Goal: Navigation & Orientation: Understand site structure

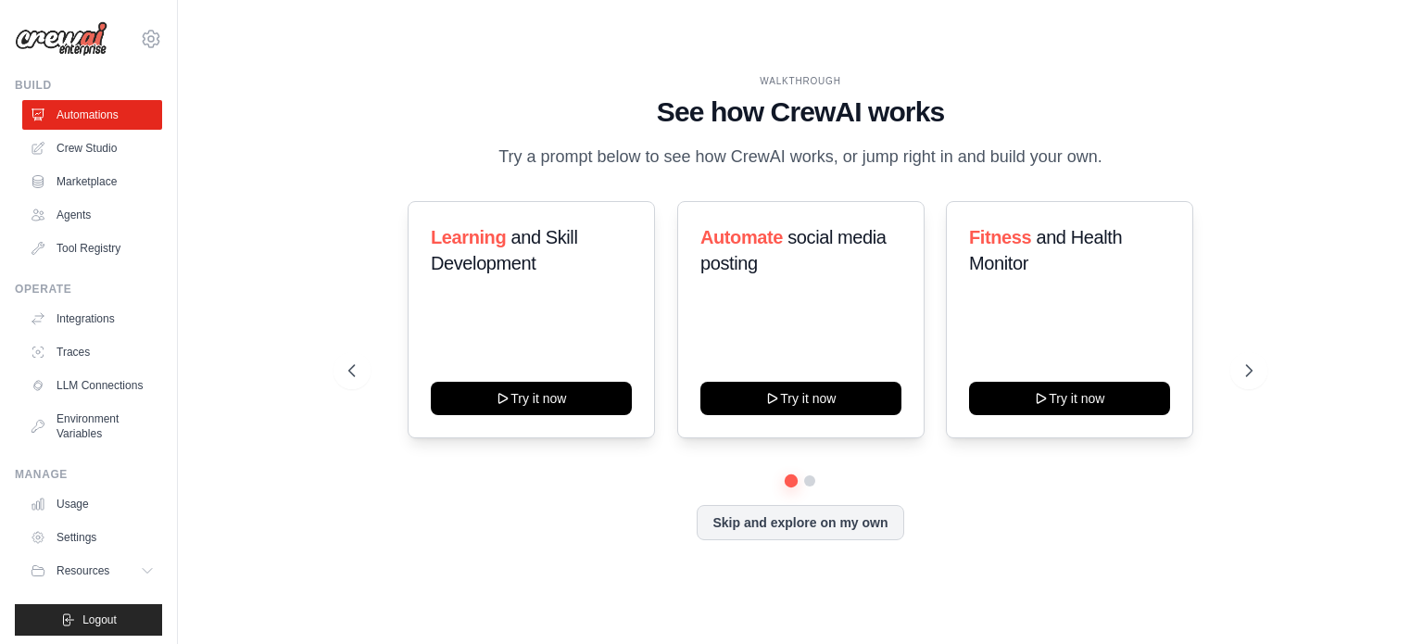
click at [1293, 447] on div "WALKTHROUGH See how [PERSON_NAME] works Try a prompt below to see how [PERSON_N…" at bounding box center [800, 322] width 1186 height 607
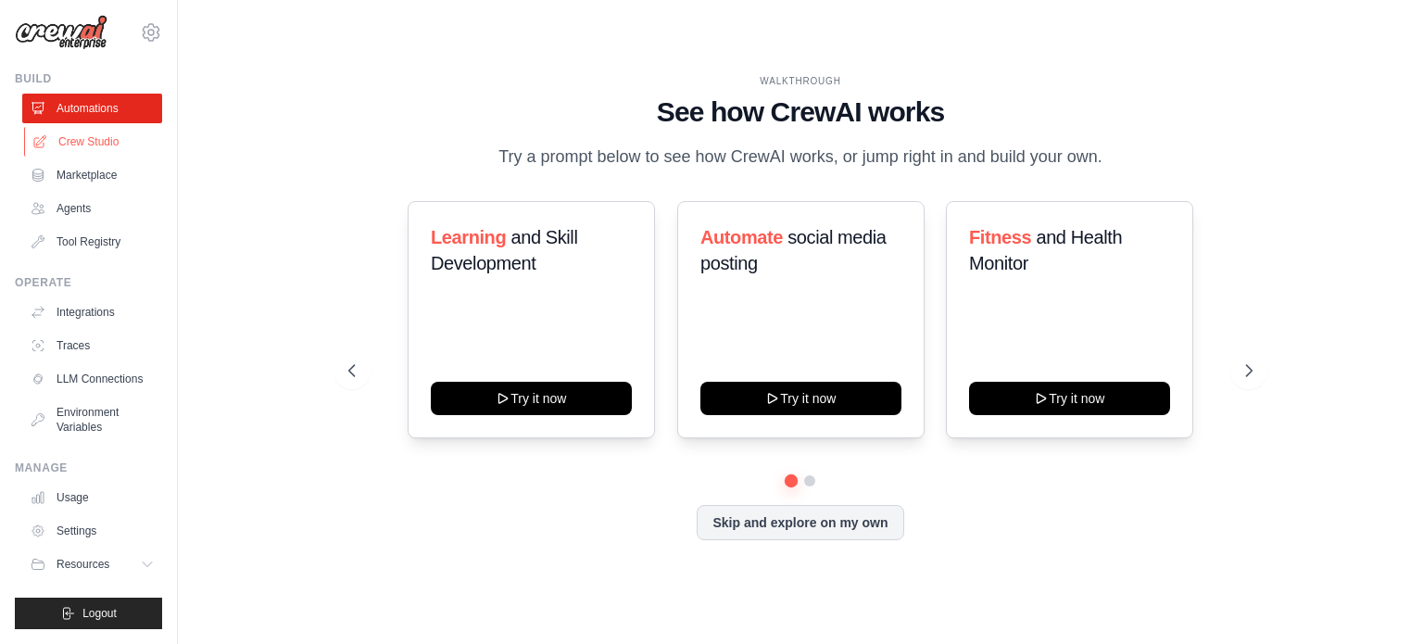
click at [93, 132] on link "Crew Studio" at bounding box center [94, 142] width 140 height 30
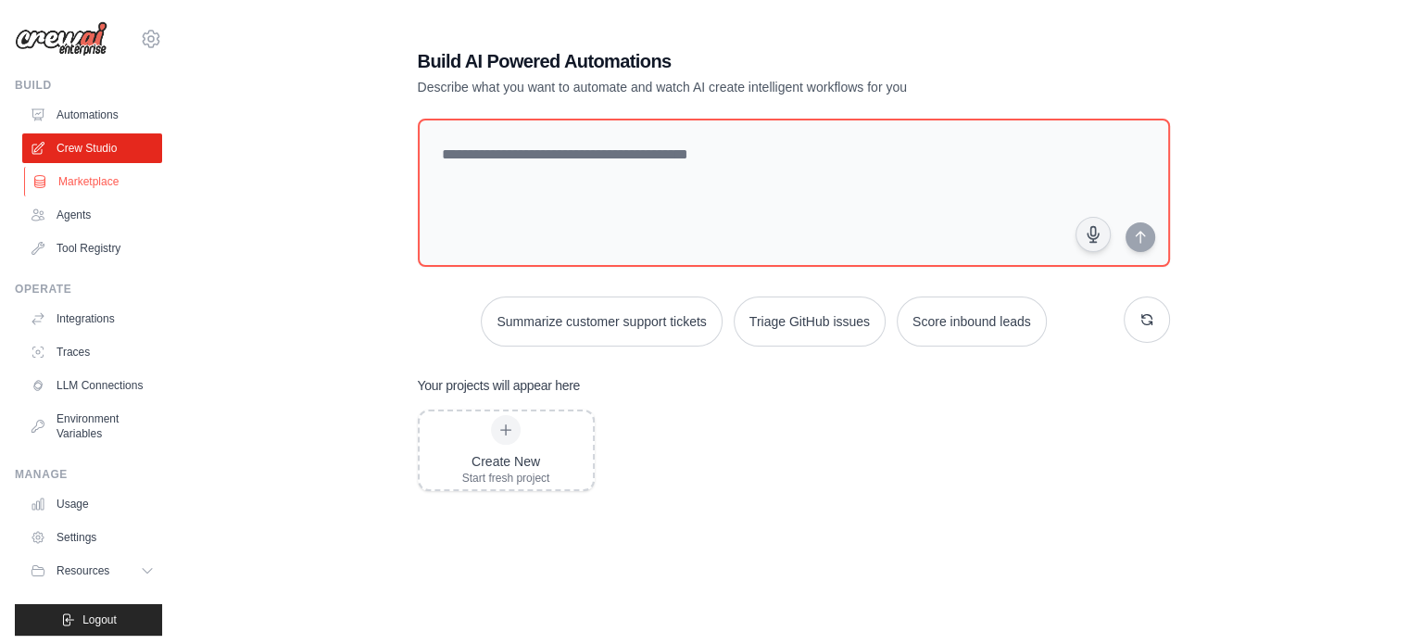
click at [86, 181] on link "Marketplace" at bounding box center [94, 182] width 140 height 30
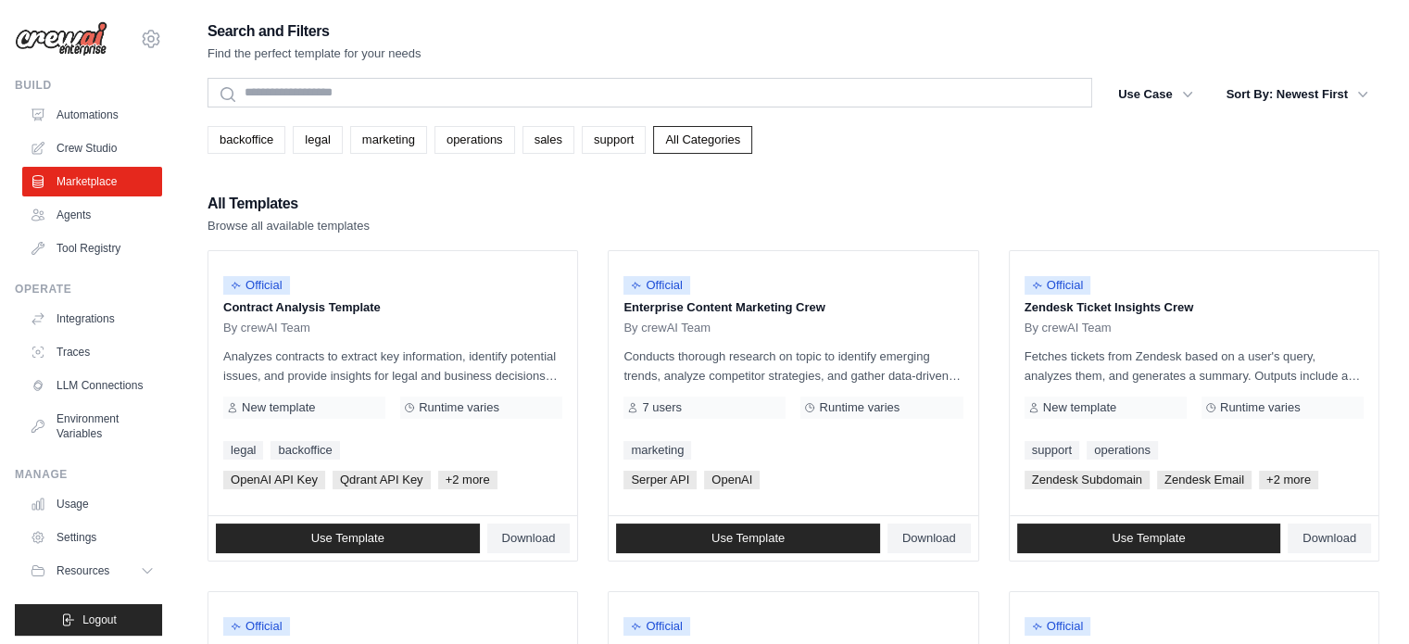
click at [86, 181] on link "Marketplace" at bounding box center [92, 182] width 140 height 30
click at [88, 210] on link "Agents" at bounding box center [94, 215] width 140 height 30
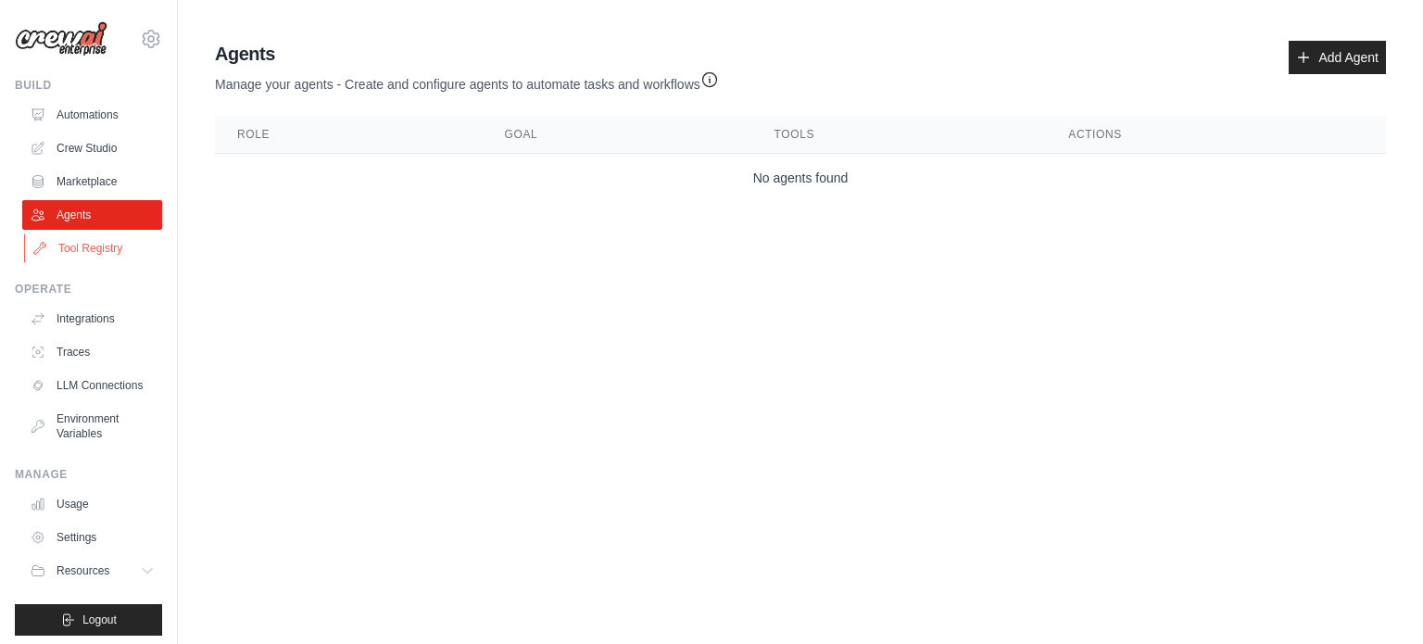
click at [92, 245] on link "Tool Registry" at bounding box center [94, 248] width 140 height 30
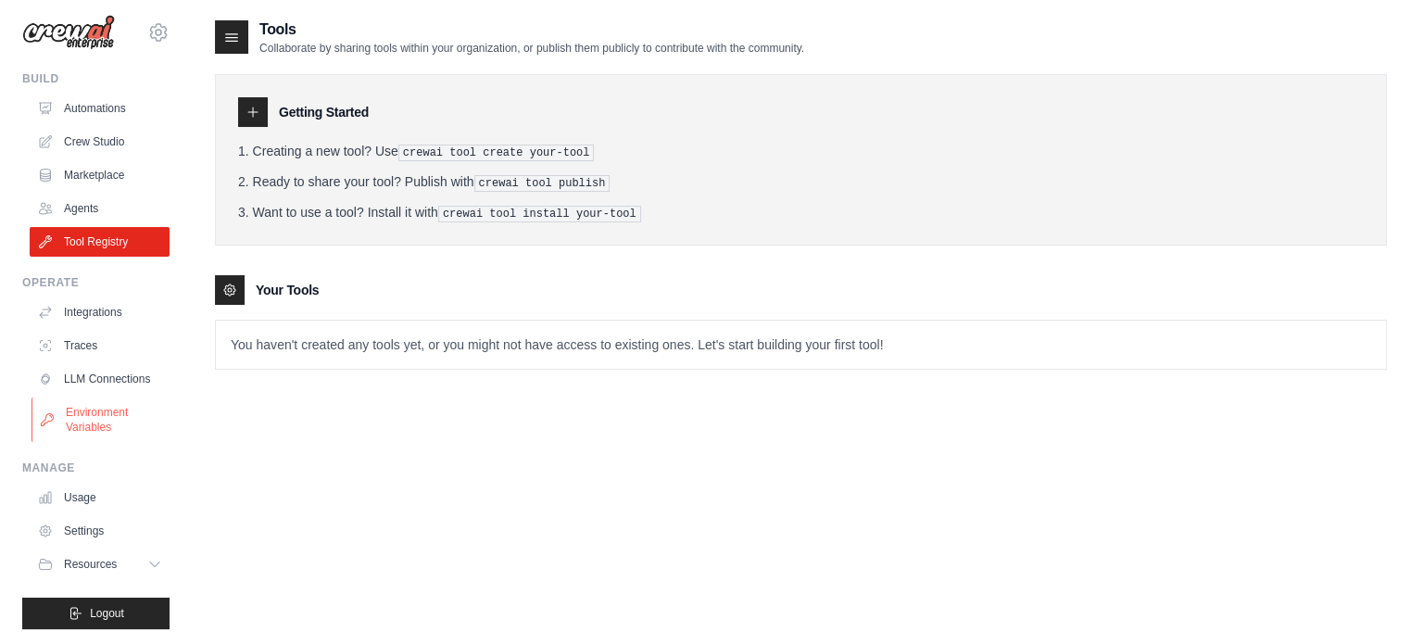
scroll to position [20, 0]
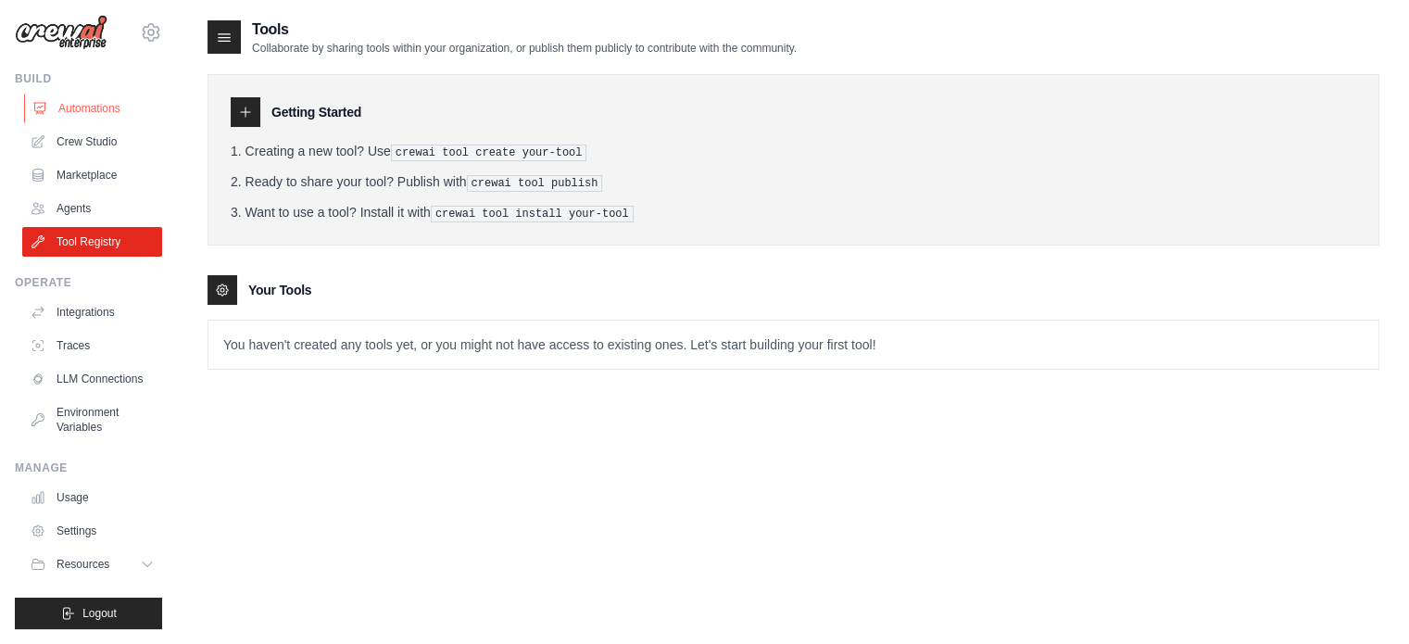
click at [106, 94] on link "Automations" at bounding box center [94, 109] width 140 height 30
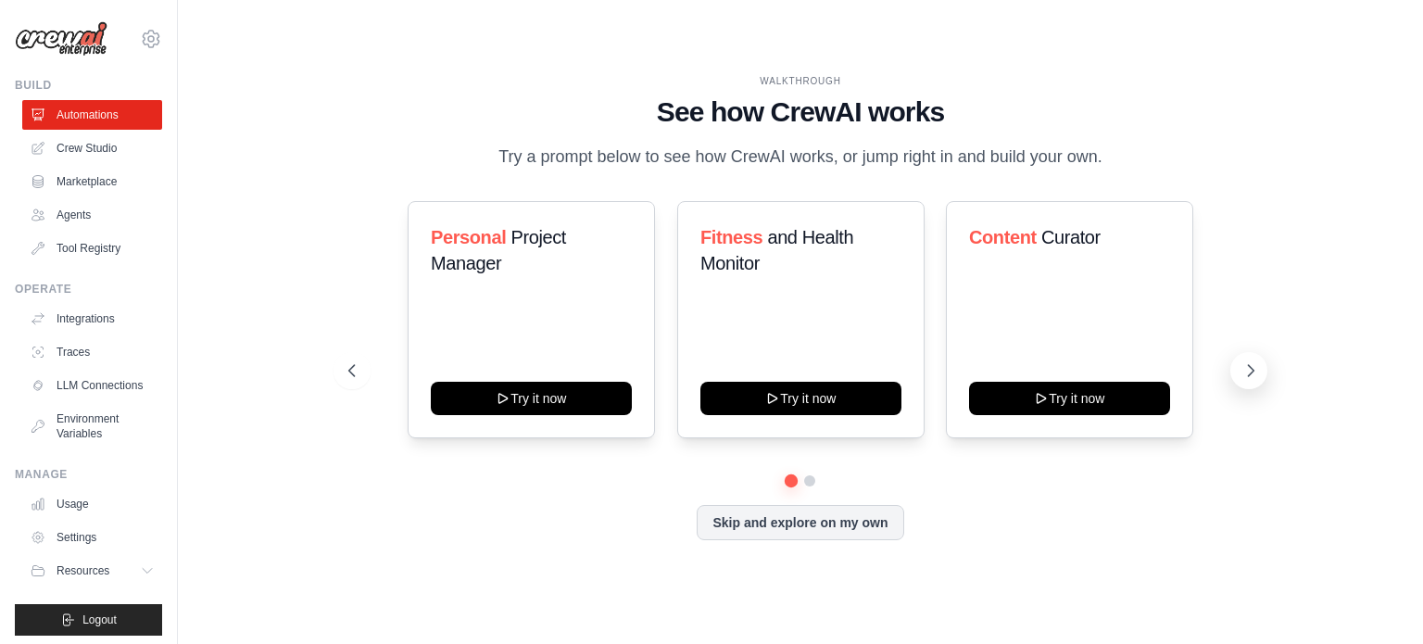
click at [1251, 367] on icon at bounding box center [1252, 370] width 6 height 11
click at [62, 41] on img at bounding box center [61, 38] width 93 height 35
click at [104, 578] on span "Resources" at bounding box center [84, 570] width 53 height 15
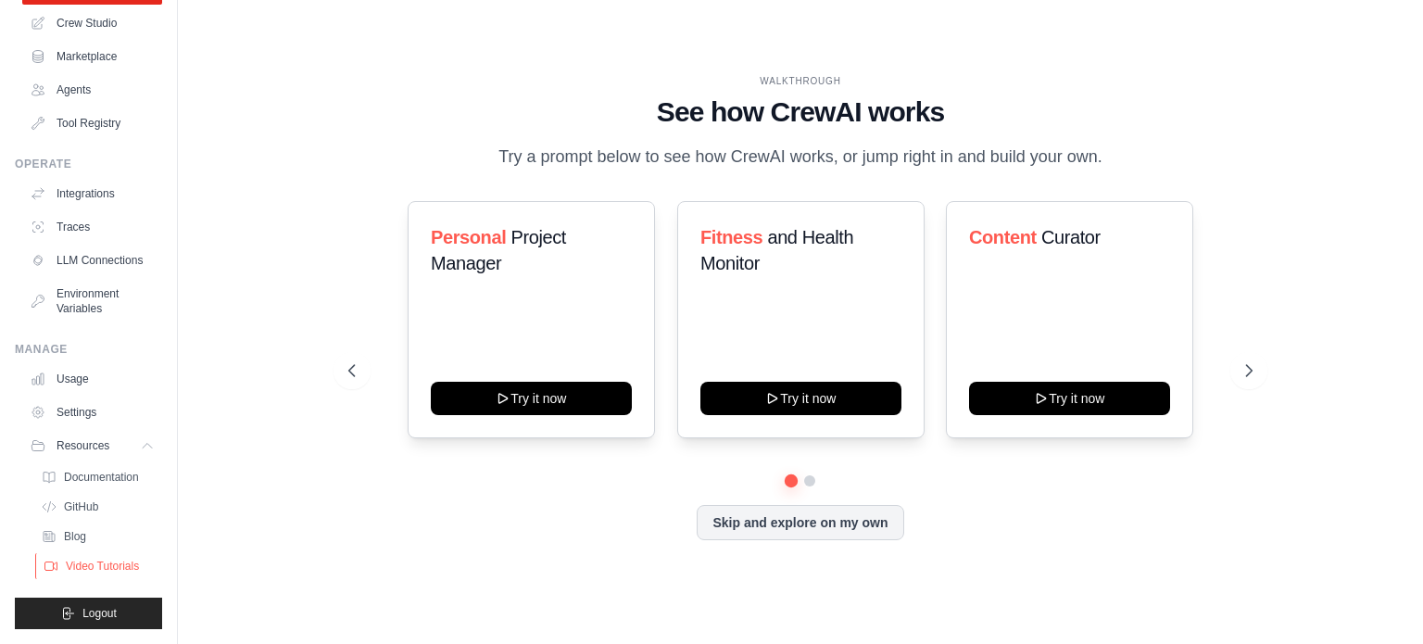
click at [80, 570] on span "Video Tutorials" at bounding box center [102, 566] width 73 height 15
click at [91, 448] on span "Resources" at bounding box center [84, 445] width 53 height 15
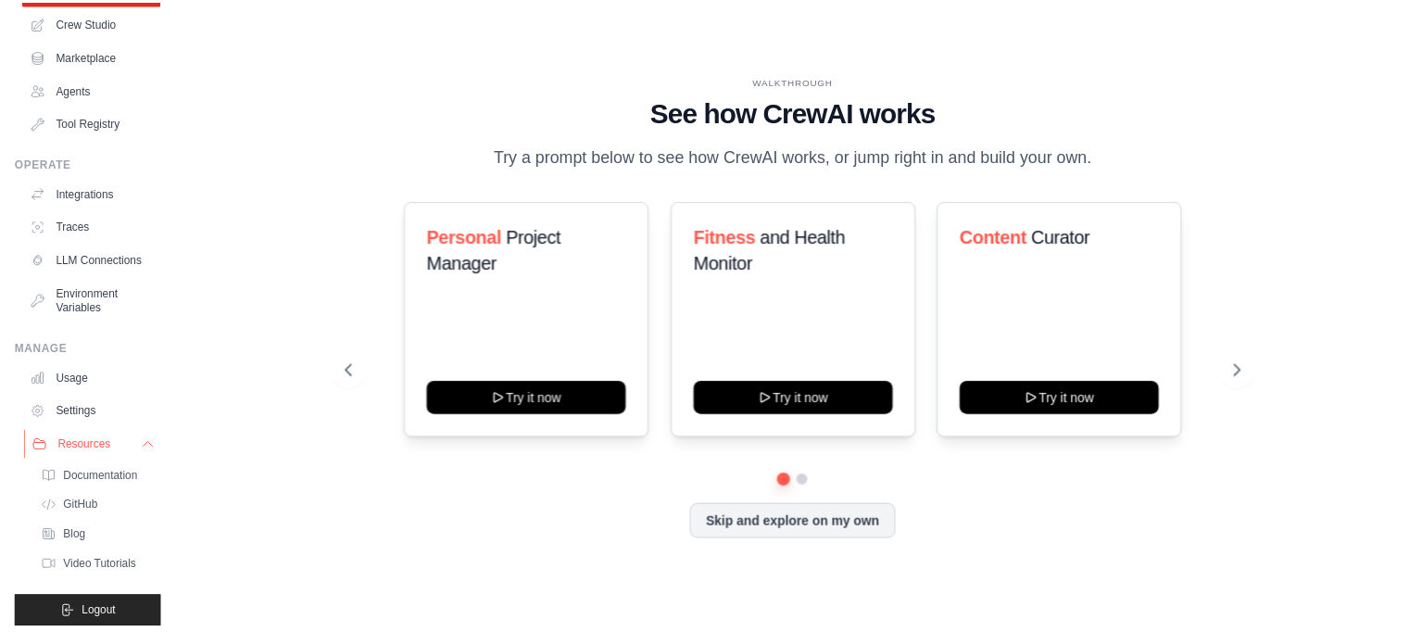
scroll to position [20, 0]
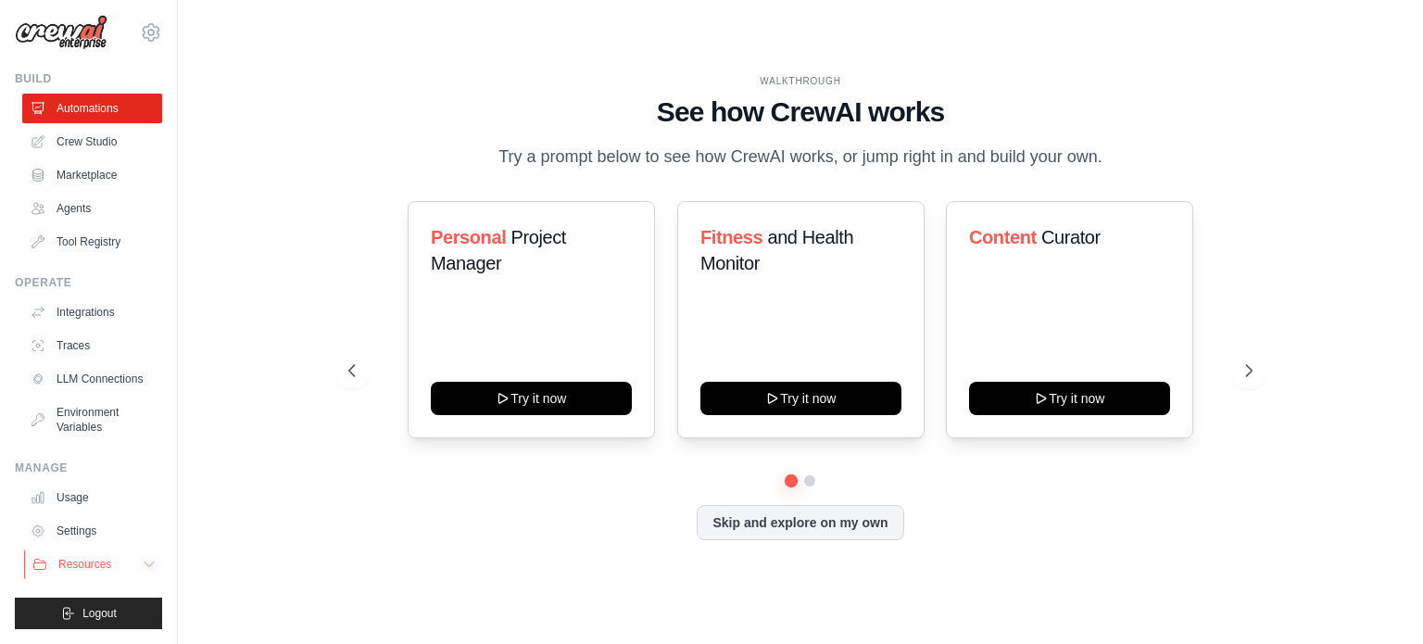
click at [91, 448] on ul "Build Automations Crew Studio Marketplace Agents" at bounding box center [88, 350] width 147 height 558
click at [74, 503] on link "Usage" at bounding box center [94, 498] width 140 height 30
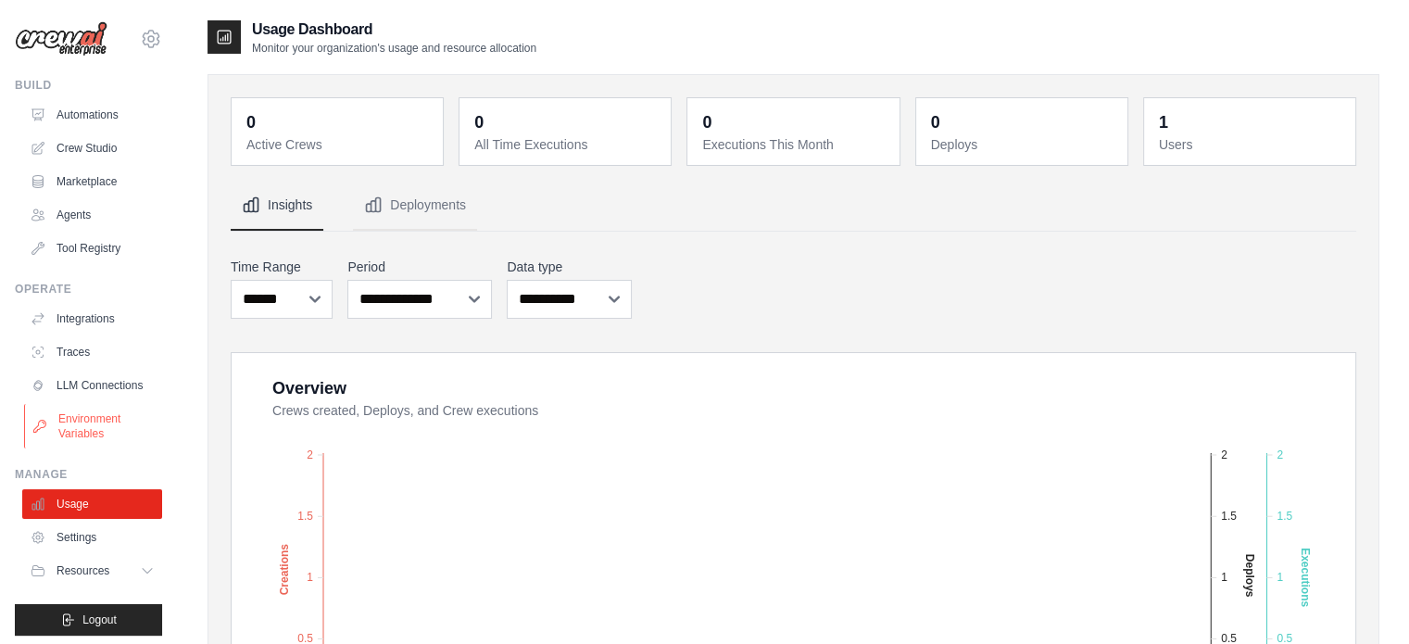
click at [79, 438] on link "Environment Variables" at bounding box center [94, 426] width 140 height 44
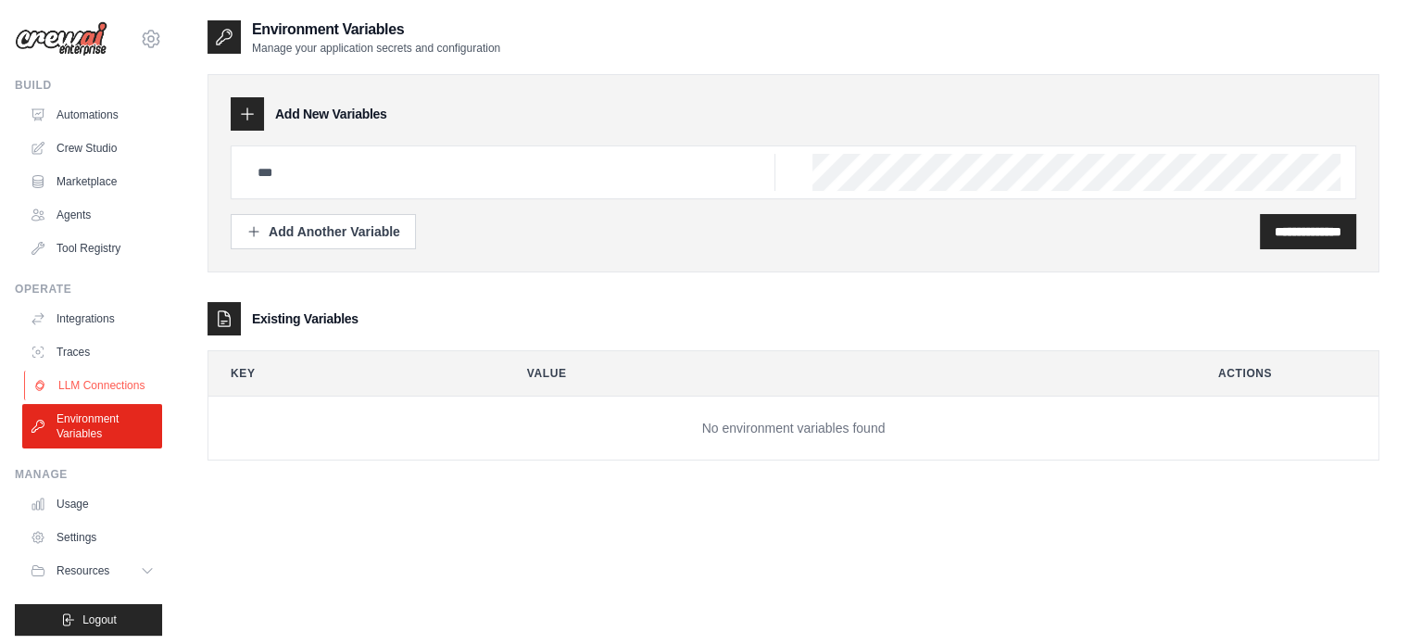
click at [82, 377] on link "LLM Connections" at bounding box center [94, 386] width 140 height 30
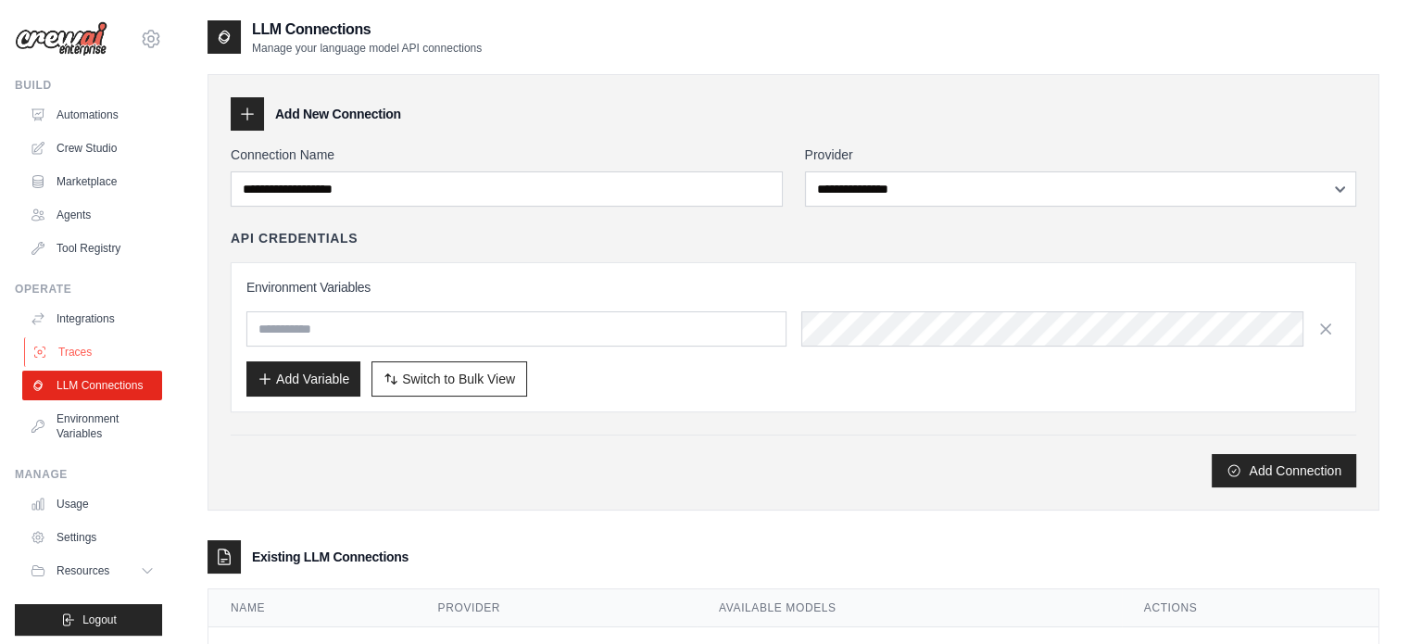
click at [79, 350] on link "Traces" at bounding box center [94, 352] width 140 height 30
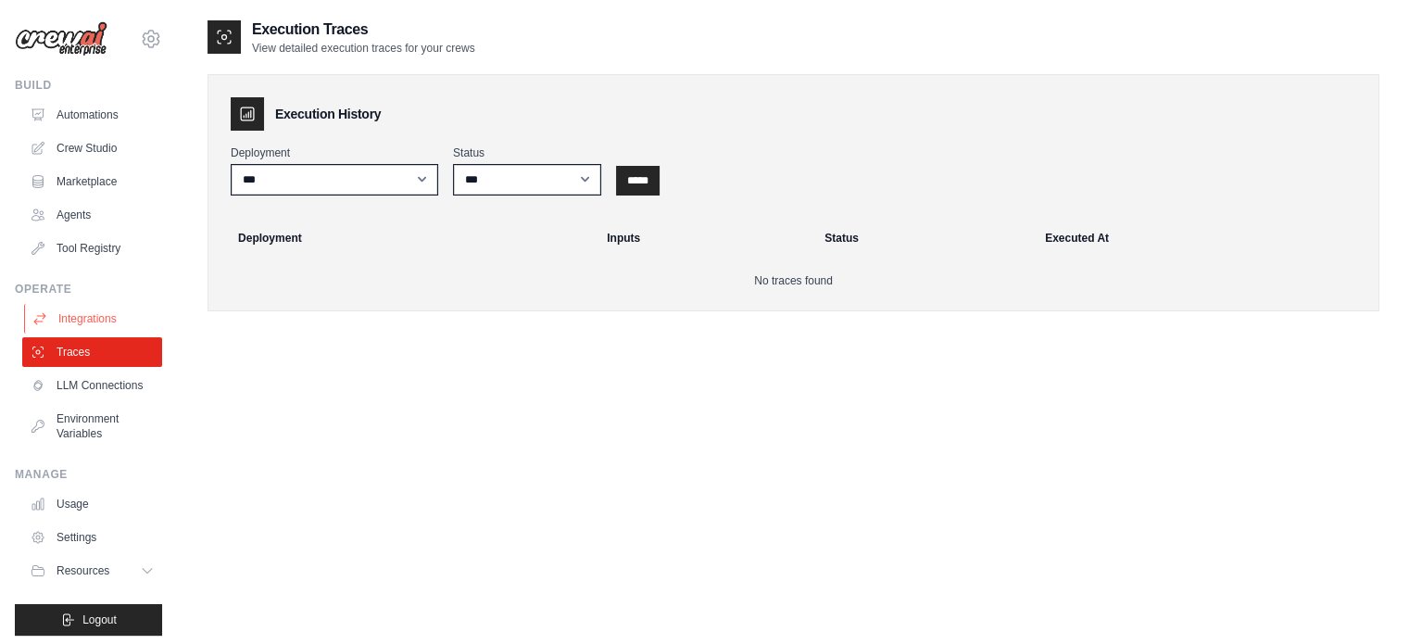
click at [76, 329] on link "Integrations" at bounding box center [94, 319] width 140 height 30
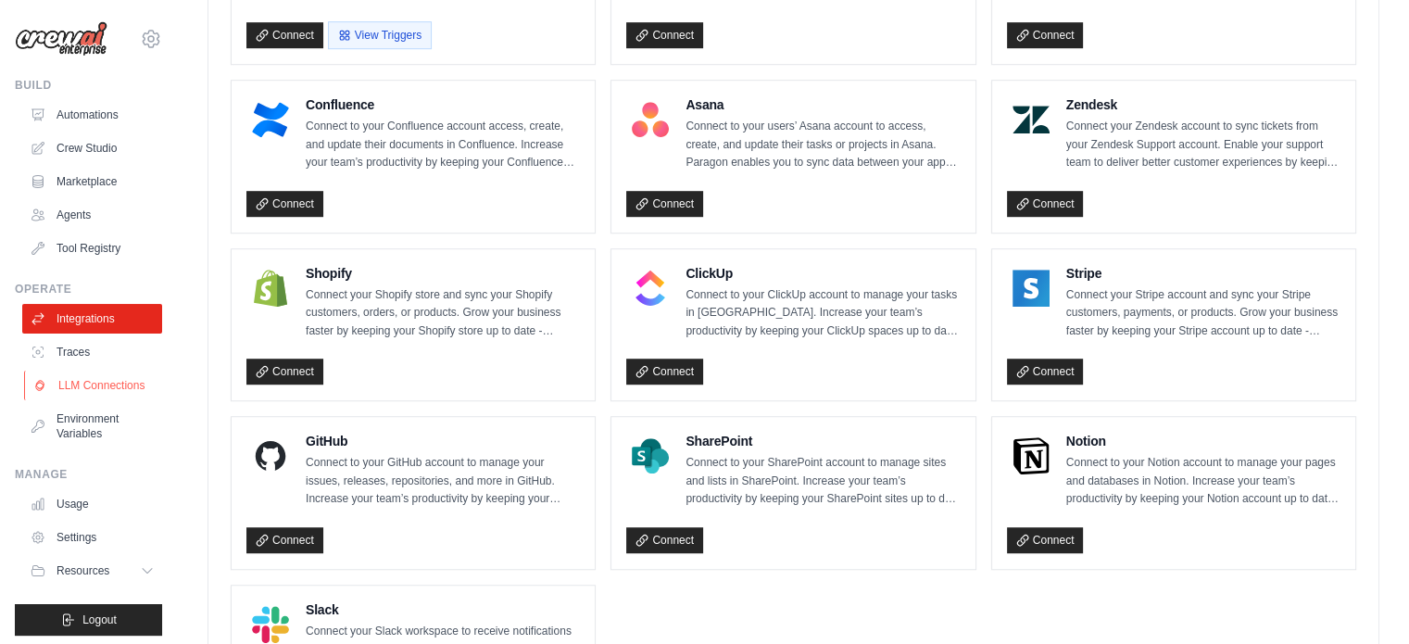
scroll to position [1139, 0]
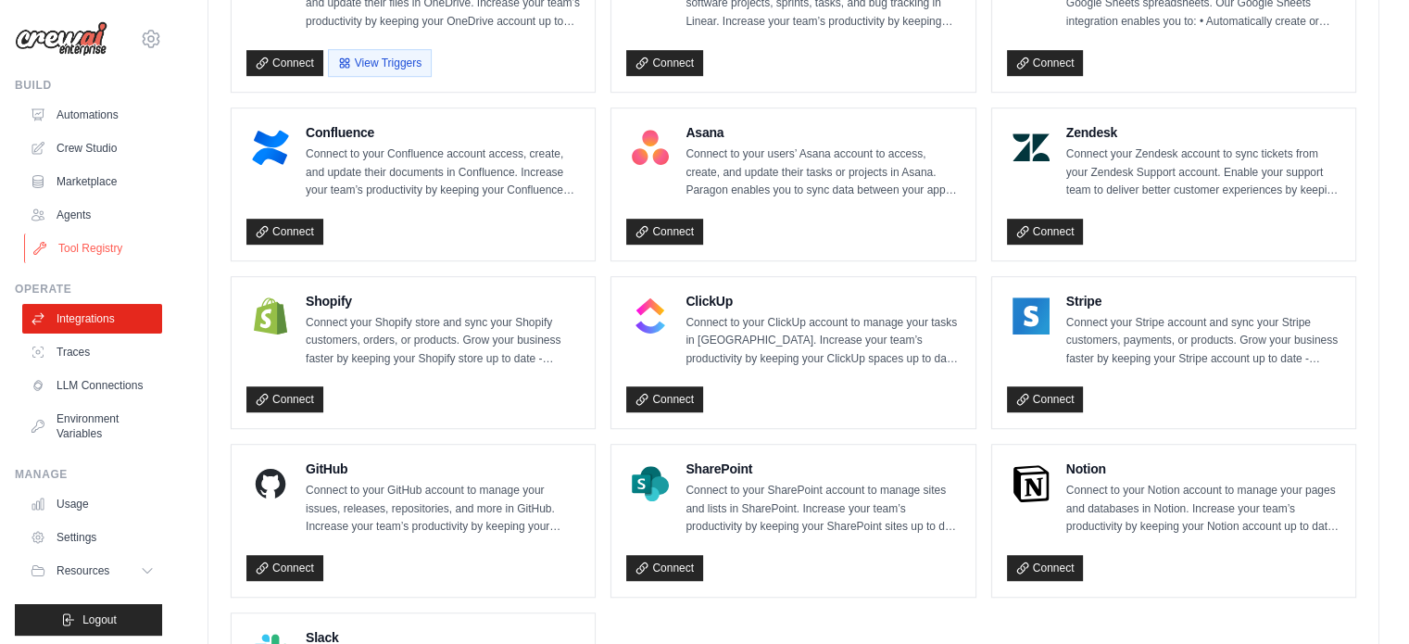
click at [74, 247] on link "Tool Registry" at bounding box center [94, 248] width 140 height 30
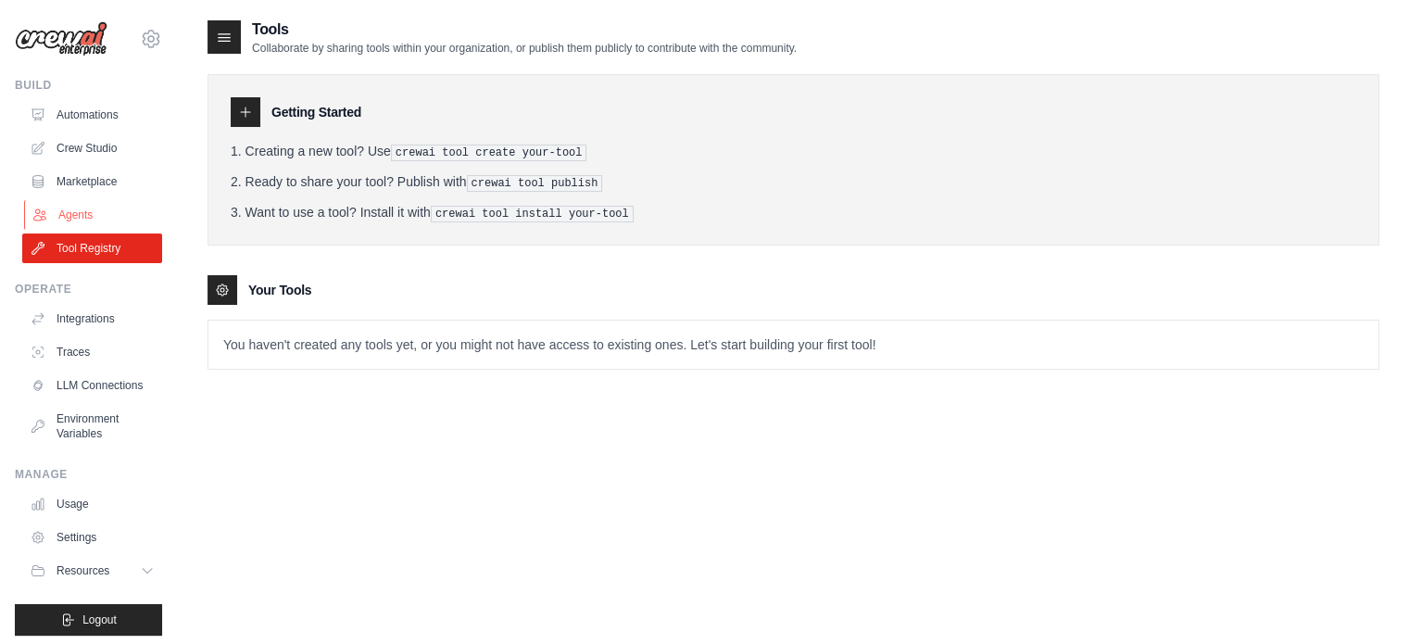
click at [74, 210] on link "Agents" at bounding box center [94, 215] width 140 height 30
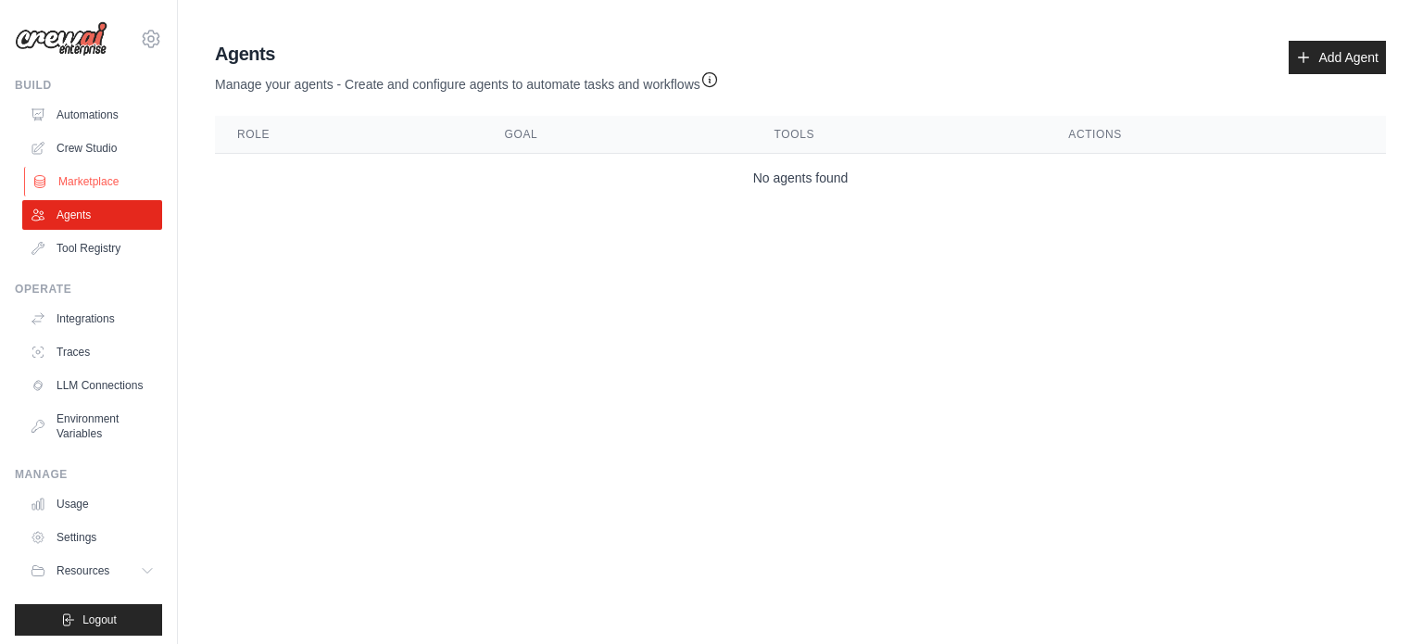
click at [85, 172] on link "Marketplace" at bounding box center [94, 182] width 140 height 30
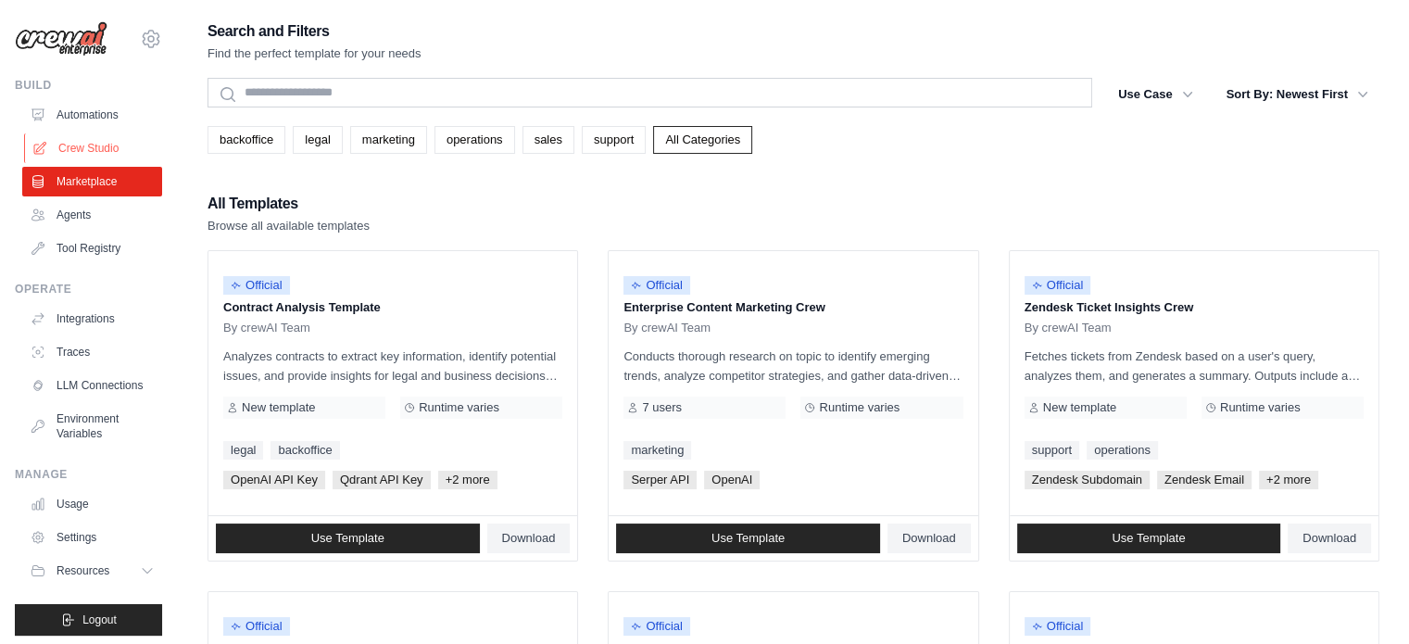
click at [86, 146] on link "Crew Studio" at bounding box center [94, 148] width 140 height 30
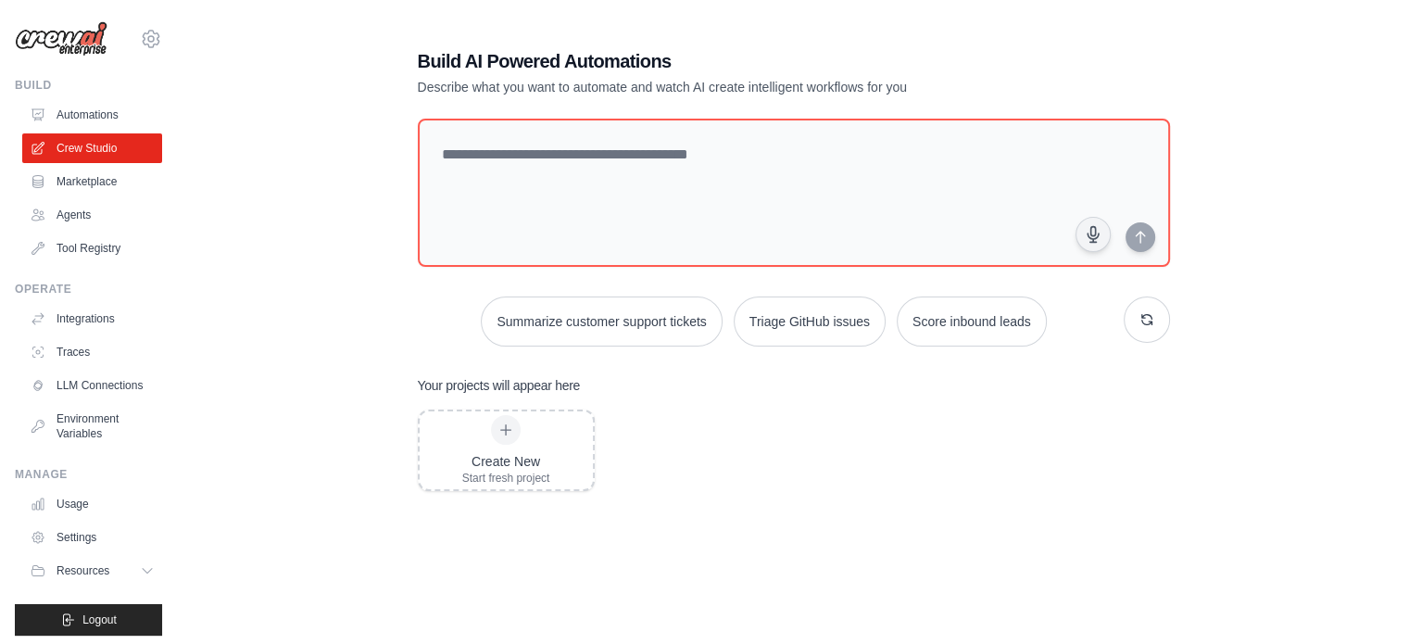
click at [85, 116] on link "Automations" at bounding box center [92, 115] width 140 height 30
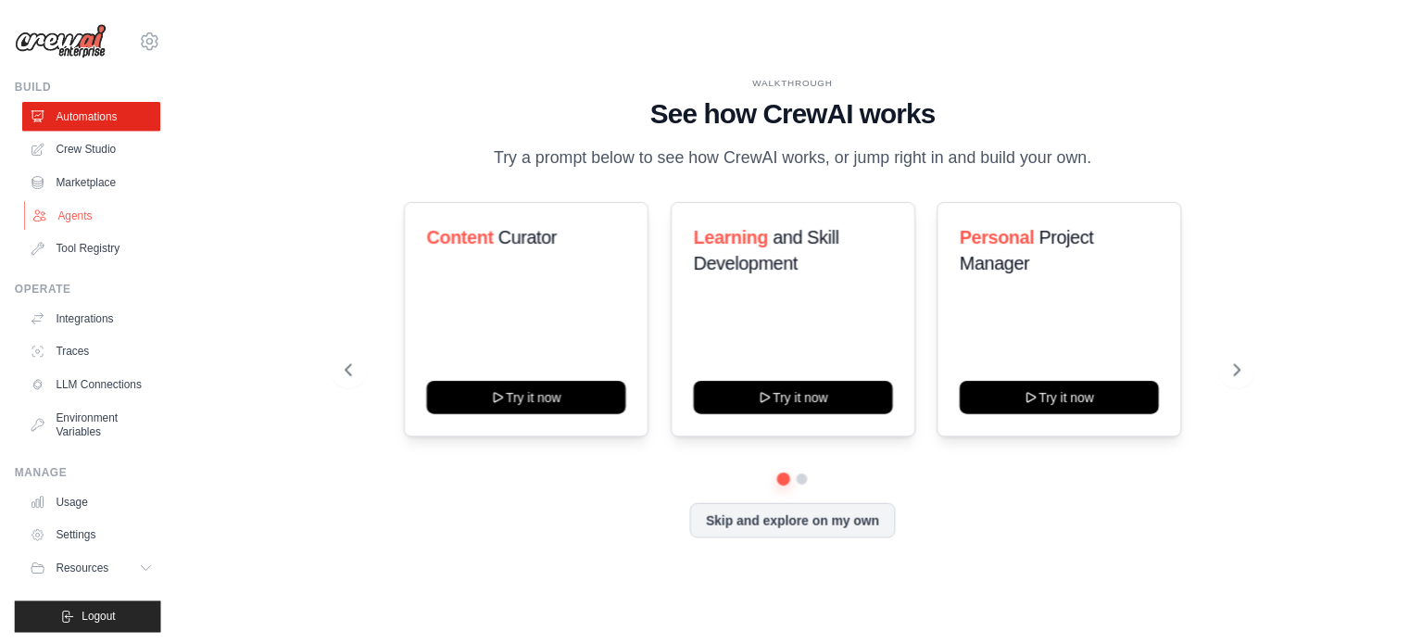
scroll to position [20, 0]
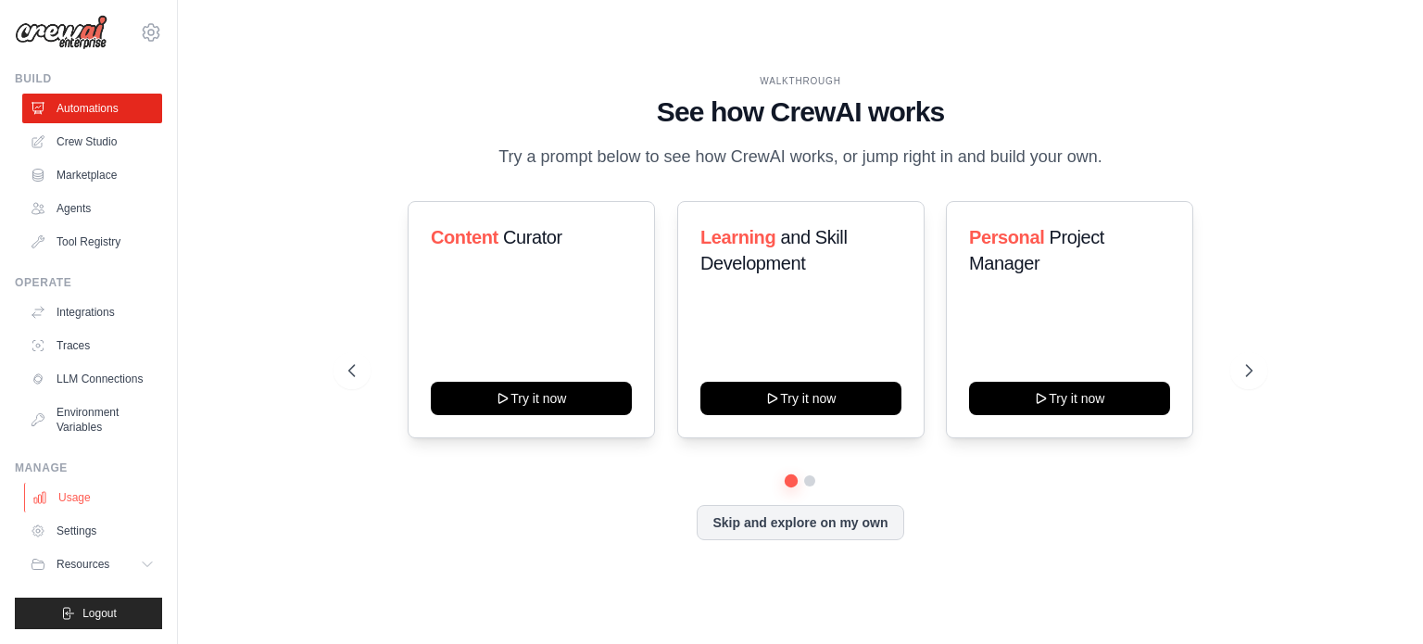
click at [69, 484] on link "Usage" at bounding box center [94, 498] width 140 height 30
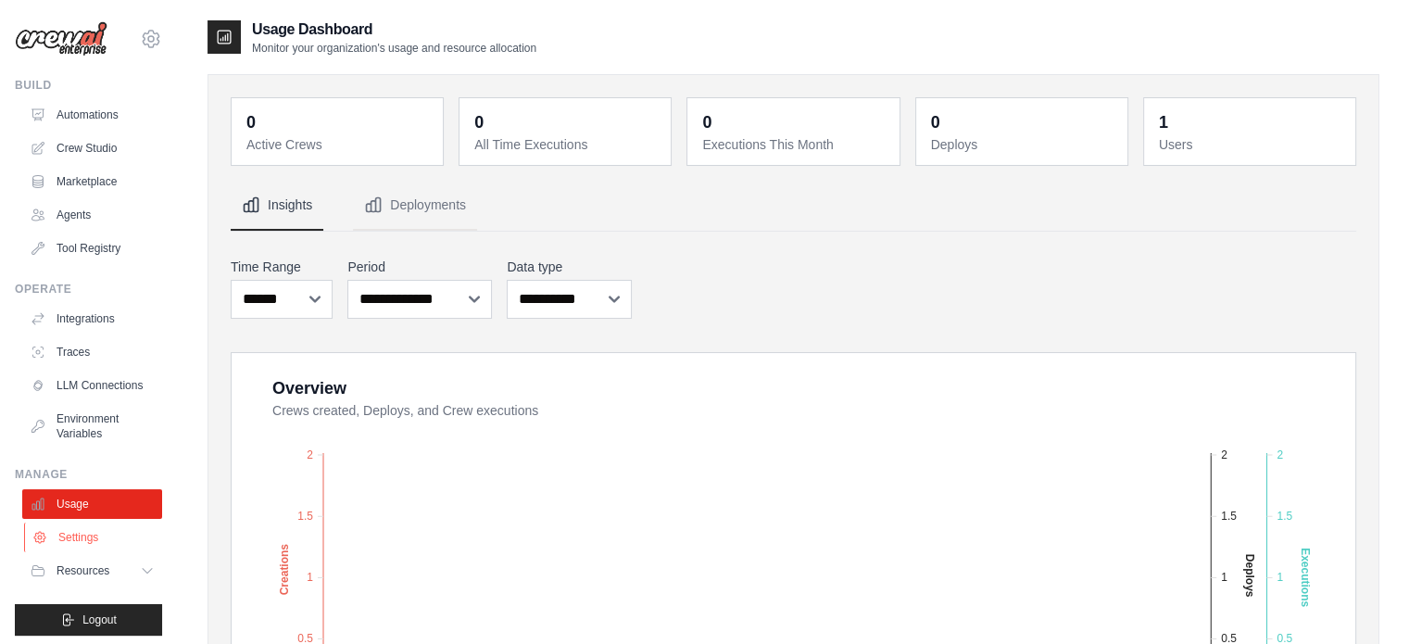
click at [77, 552] on link "Settings" at bounding box center [94, 537] width 140 height 30
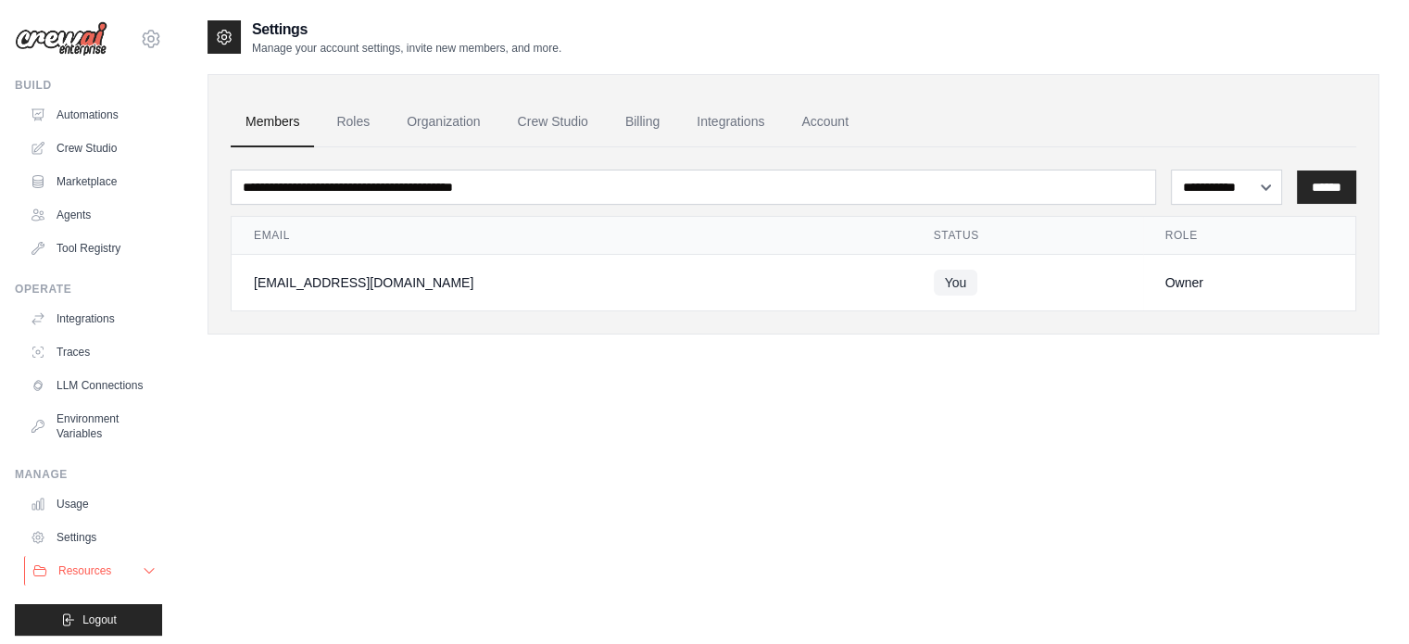
click at [78, 585] on button "Resources" at bounding box center [94, 571] width 140 height 30
click at [97, 609] on span "Documentation" at bounding box center [103, 602] width 75 height 15
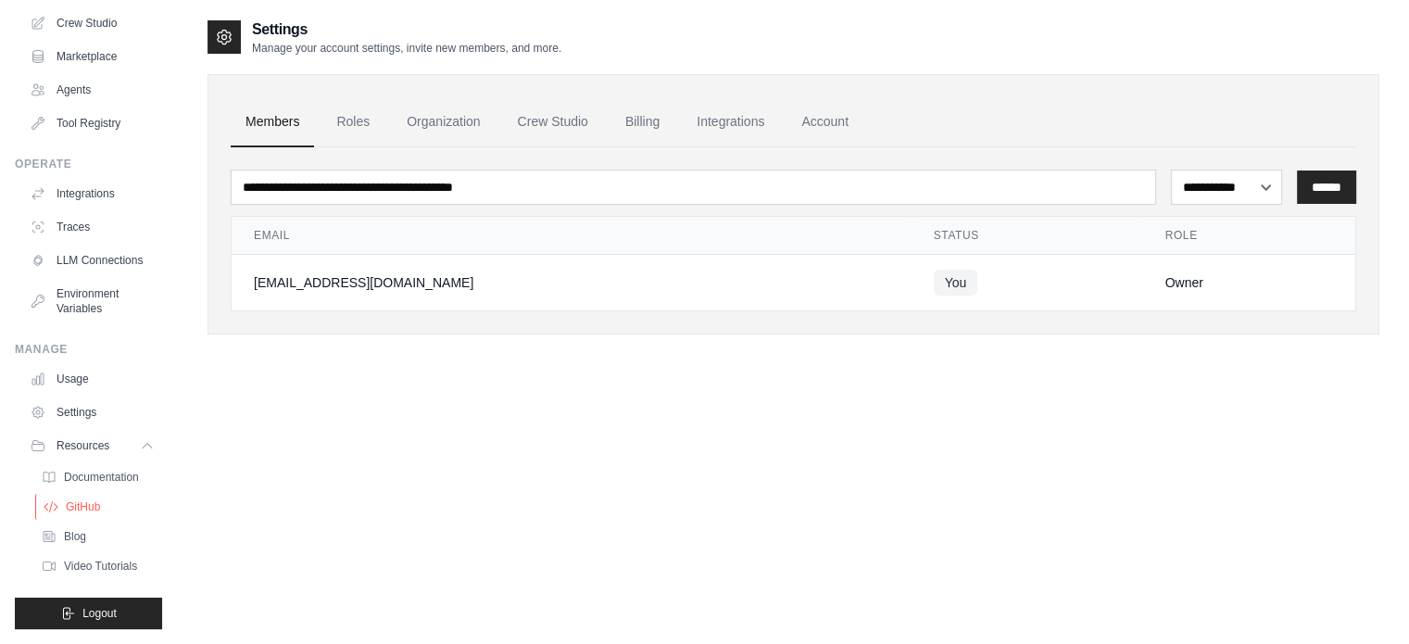
click at [89, 502] on span "GitHub" at bounding box center [83, 506] width 34 height 15
click at [82, 533] on span "Blog" at bounding box center [77, 536] width 22 height 15
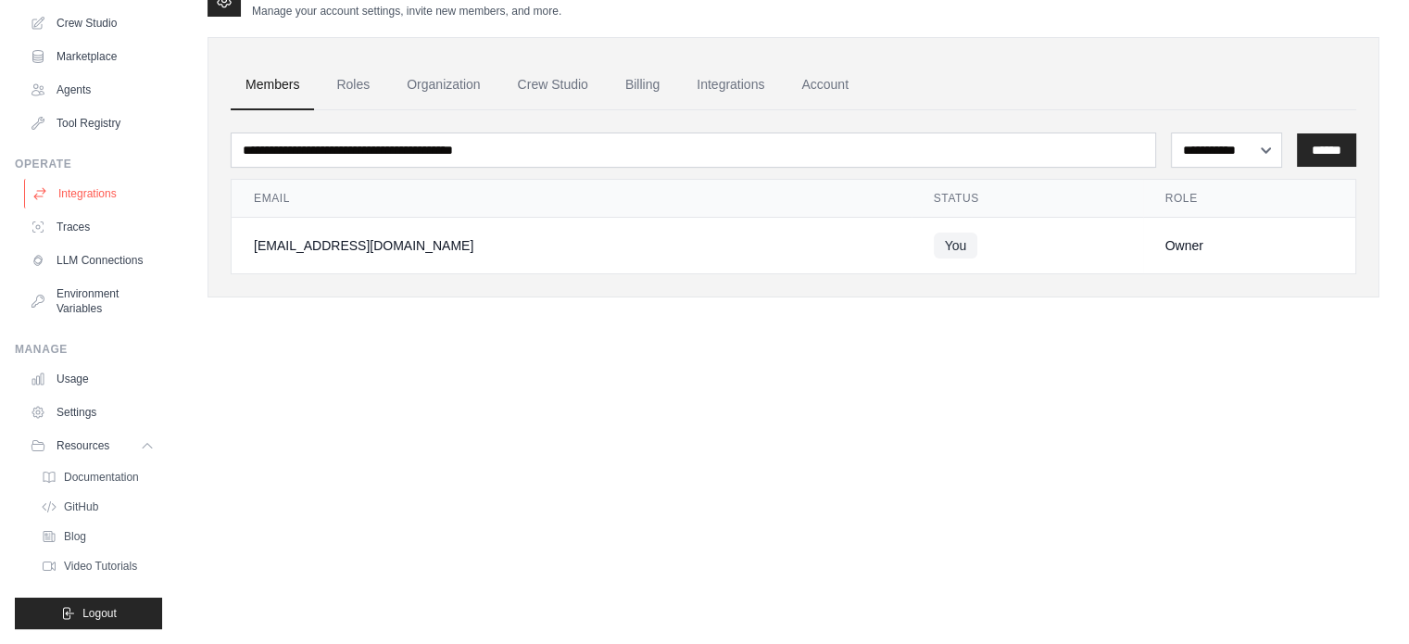
scroll to position [0, 0]
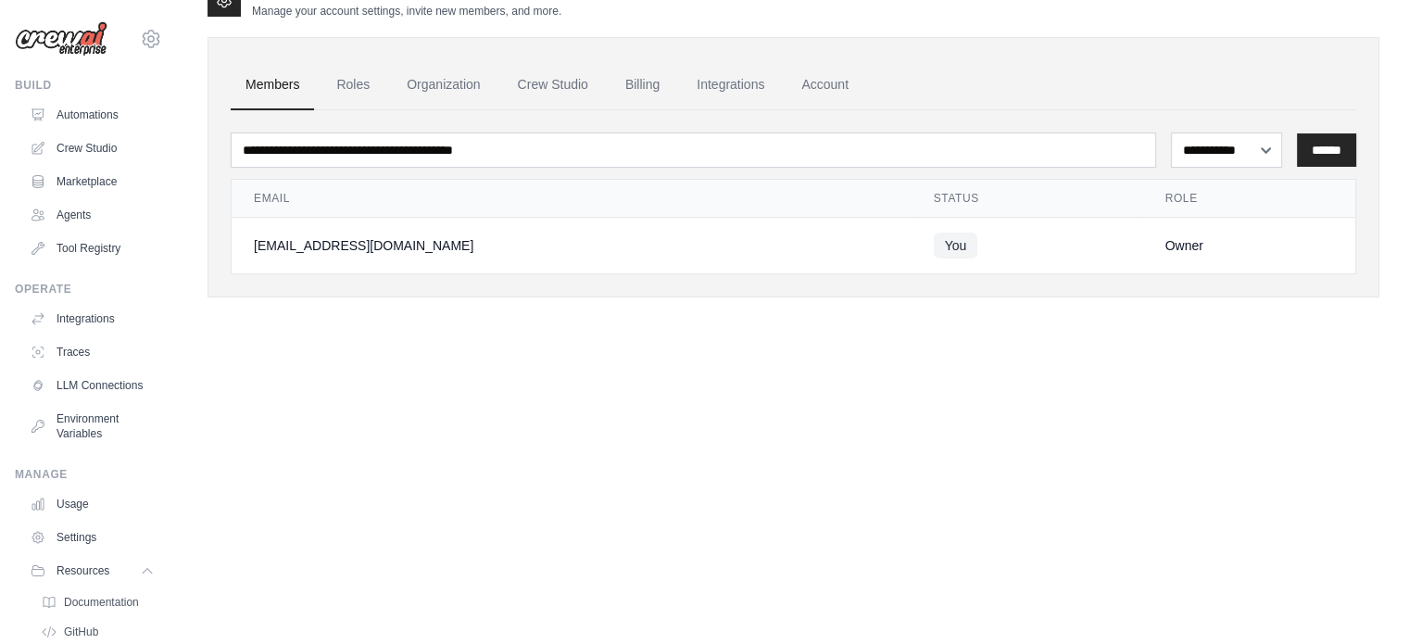
click at [56, 44] on img at bounding box center [61, 38] width 93 height 35
click at [141, 38] on icon at bounding box center [151, 39] width 22 height 22
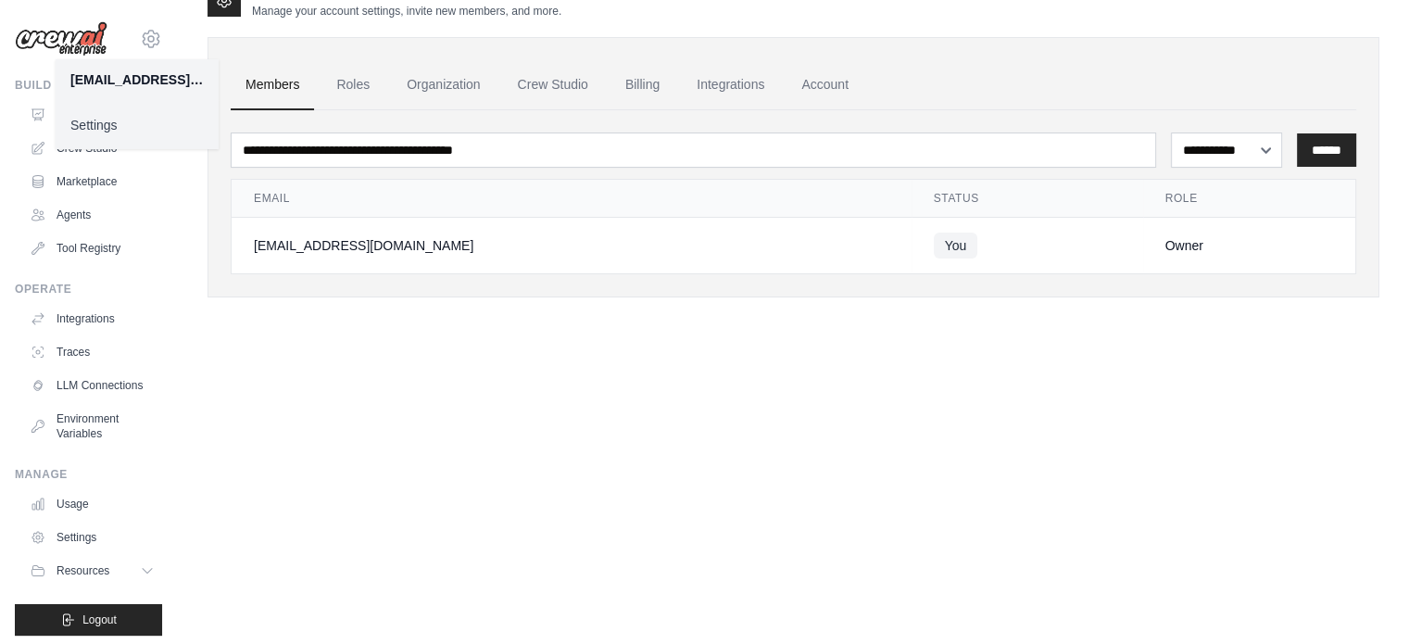
click at [130, 88] on div "[EMAIL_ADDRESS][DOMAIN_NAME]" at bounding box center [136, 79] width 133 height 19
click at [15, 29] on img at bounding box center [61, 38] width 93 height 35
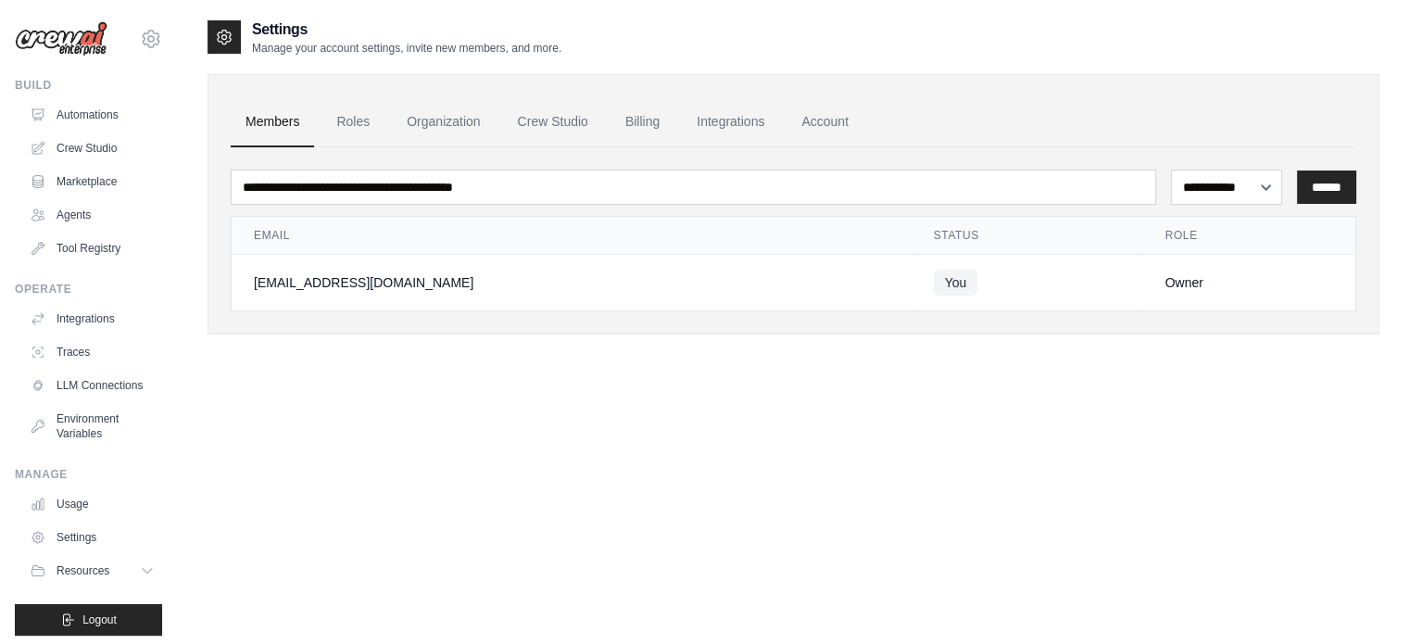
click at [34, 82] on div "Build" at bounding box center [88, 85] width 147 height 15
click at [227, 44] on icon at bounding box center [224, 37] width 19 height 19
click at [102, 113] on link "Automations" at bounding box center [94, 115] width 140 height 30
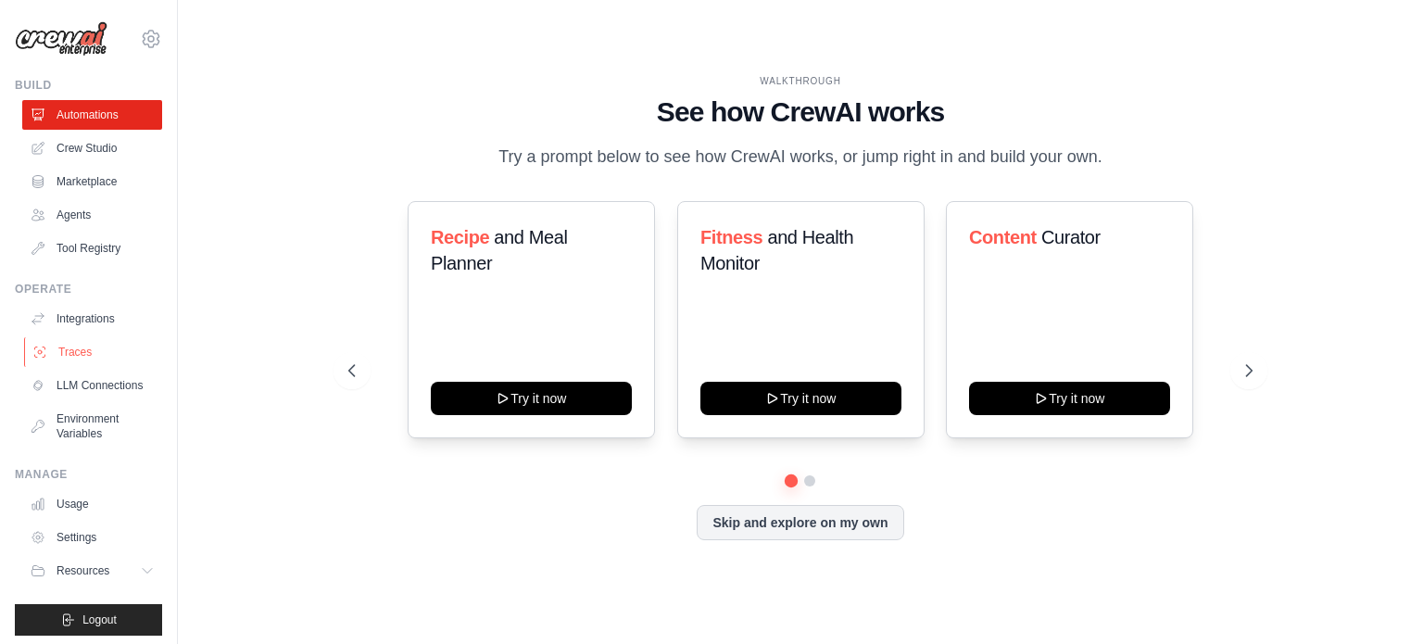
scroll to position [20, 0]
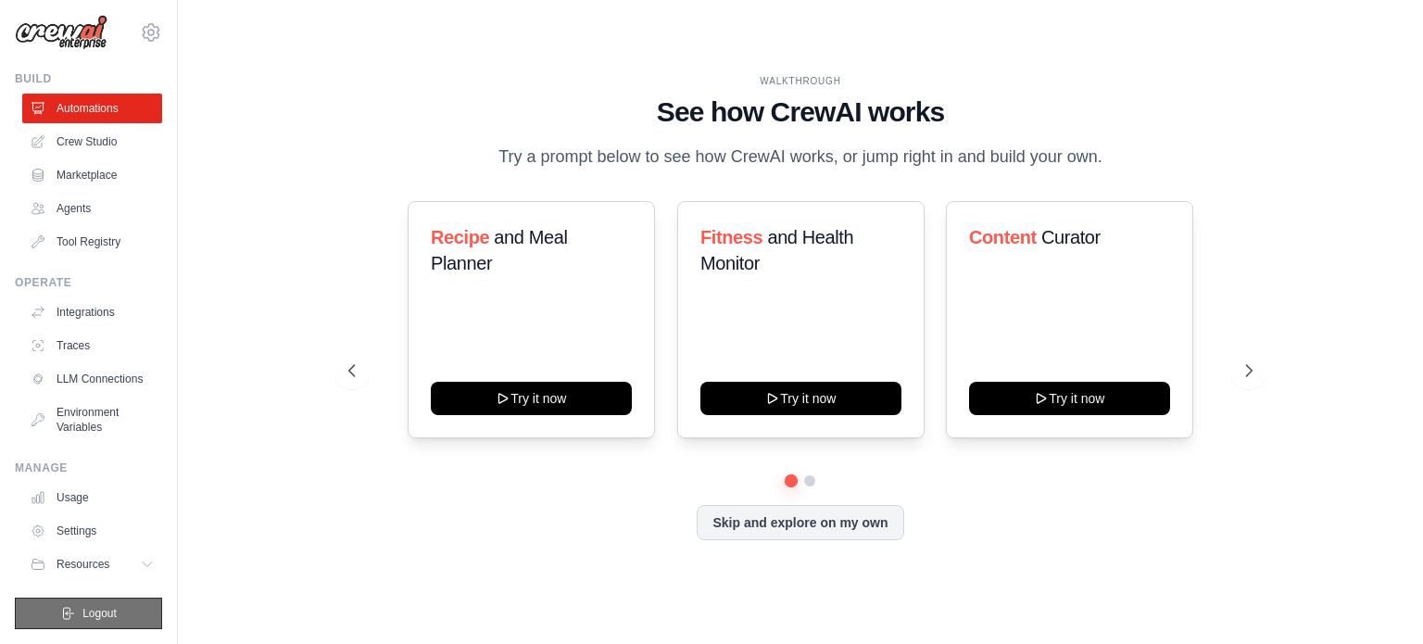
click at [112, 617] on button "Logout" at bounding box center [88, 612] width 147 height 31
